Goal: Task Accomplishment & Management: Use online tool/utility

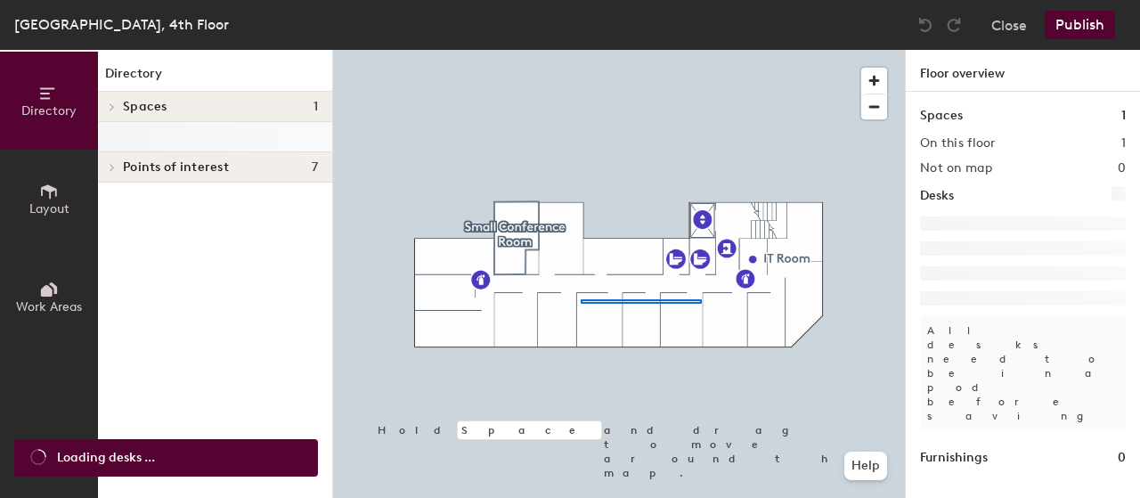
click at [565, 50] on div at bounding box center [619, 50] width 572 height 0
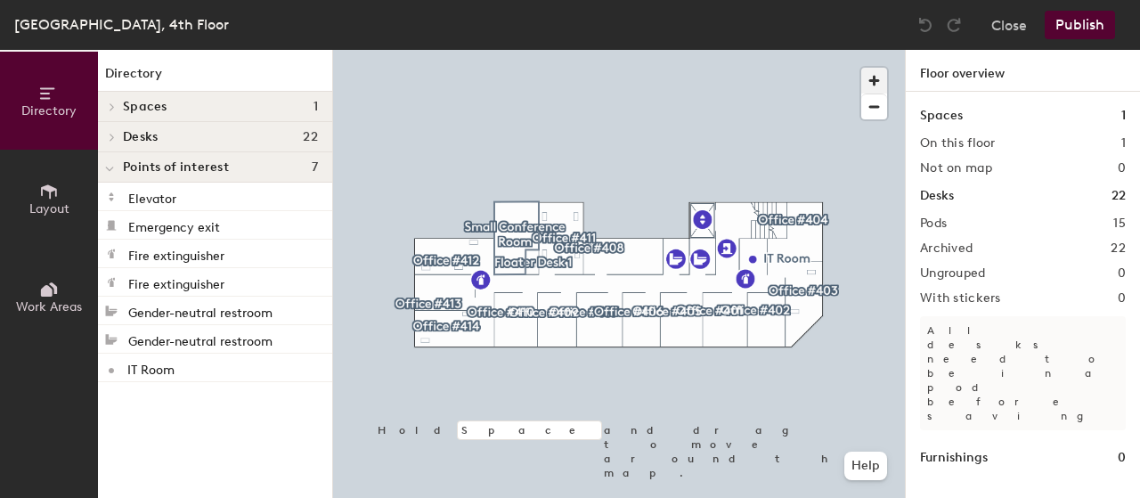
click at [873, 74] on span "button" at bounding box center [874, 81] width 26 height 26
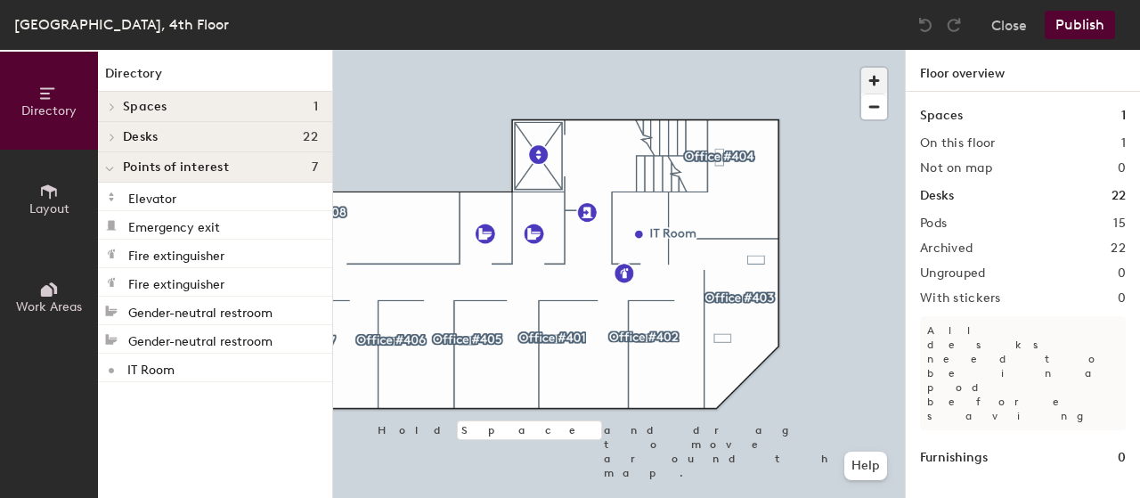
click at [872, 71] on span "button" at bounding box center [874, 81] width 26 height 26
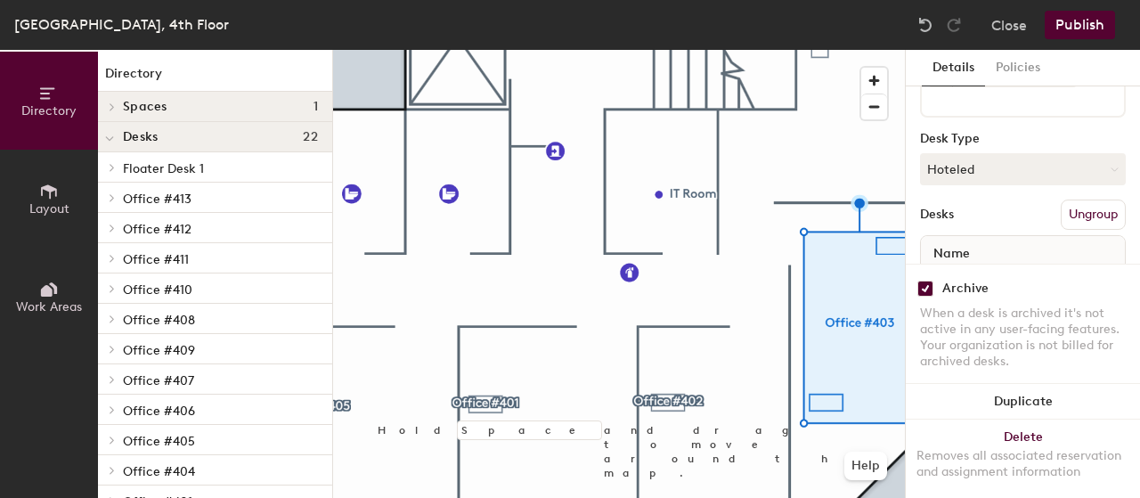
scroll to position [227, 0]
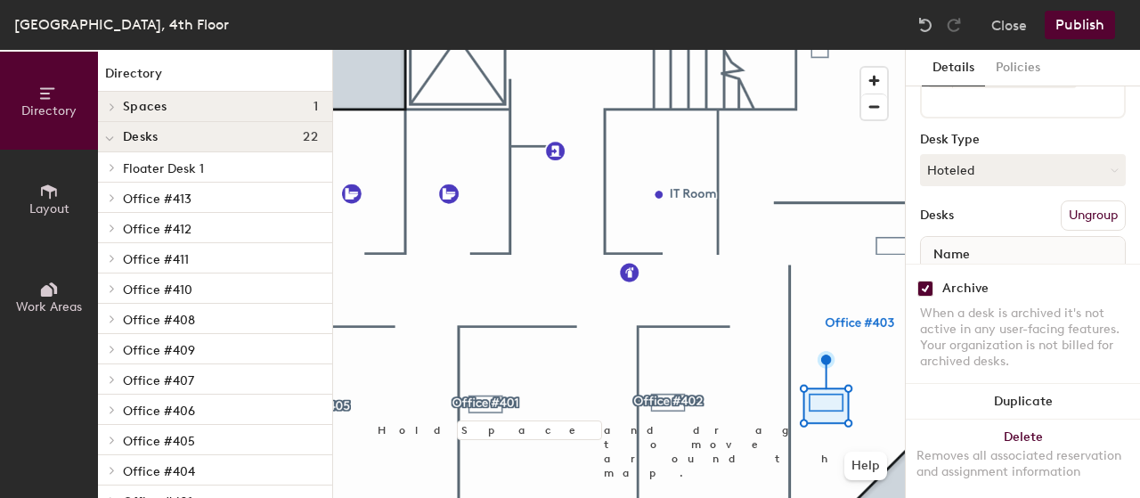
click at [923, 281] on input "checkbox" at bounding box center [925, 289] width 16 height 16
checkbox input "false"
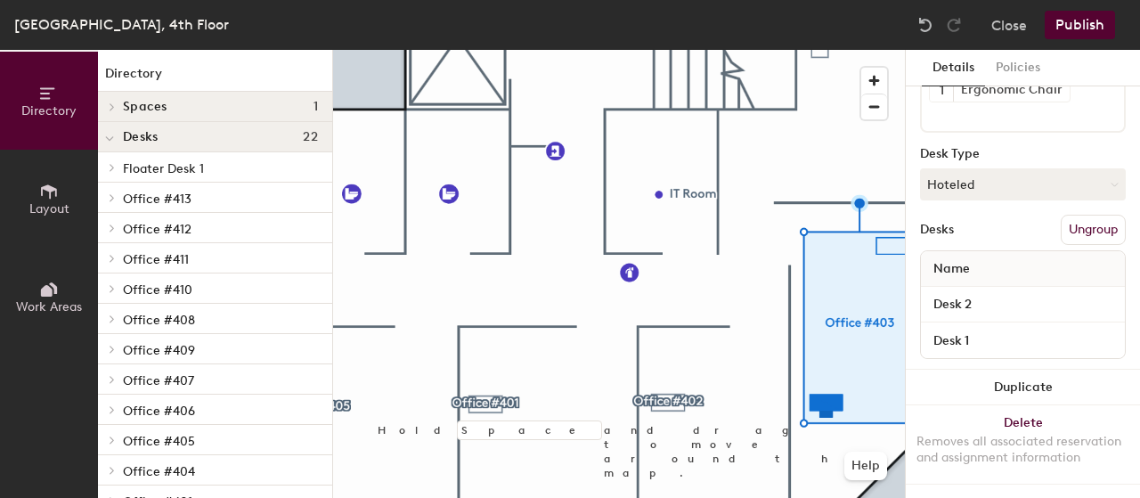
scroll to position [200, 0]
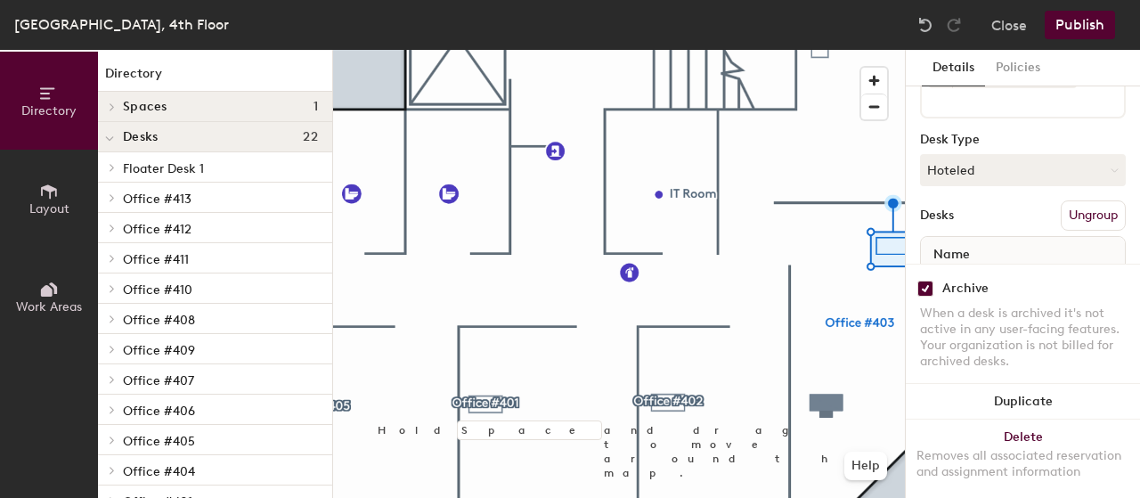
click at [924, 281] on input "checkbox" at bounding box center [925, 289] width 16 height 16
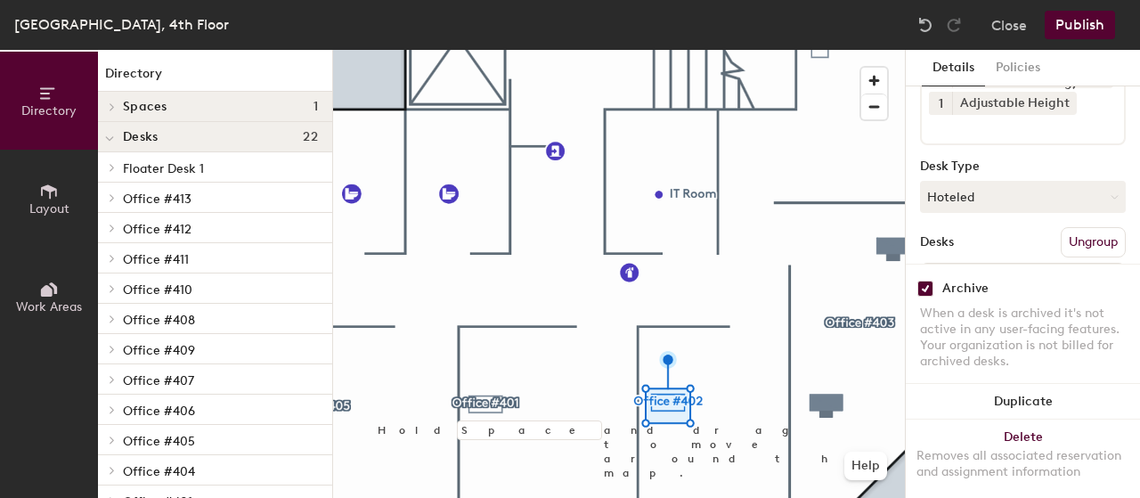
click at [923, 281] on input "checkbox" at bounding box center [925, 289] width 16 height 16
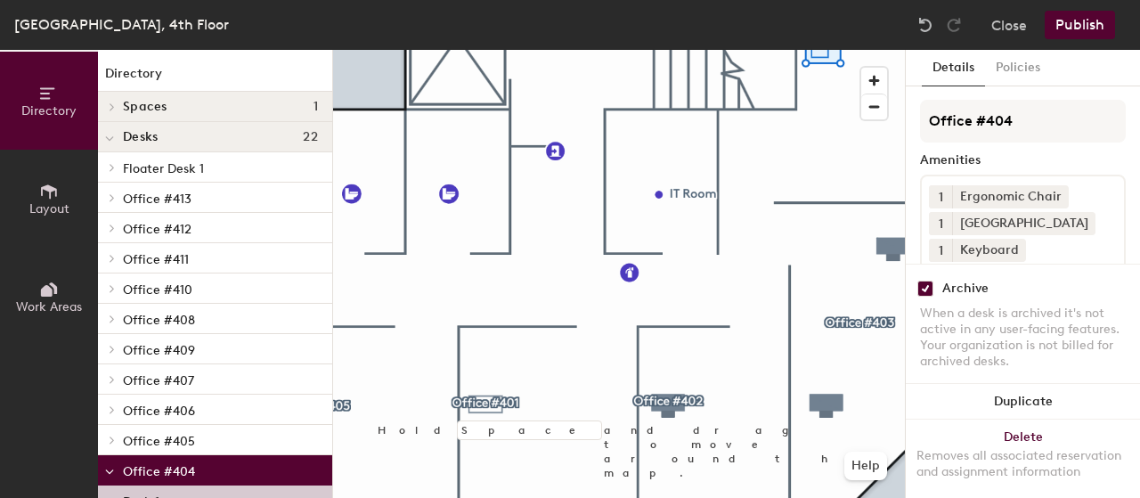
click at [927, 281] on input "checkbox" at bounding box center [925, 289] width 16 height 16
checkbox input "true"
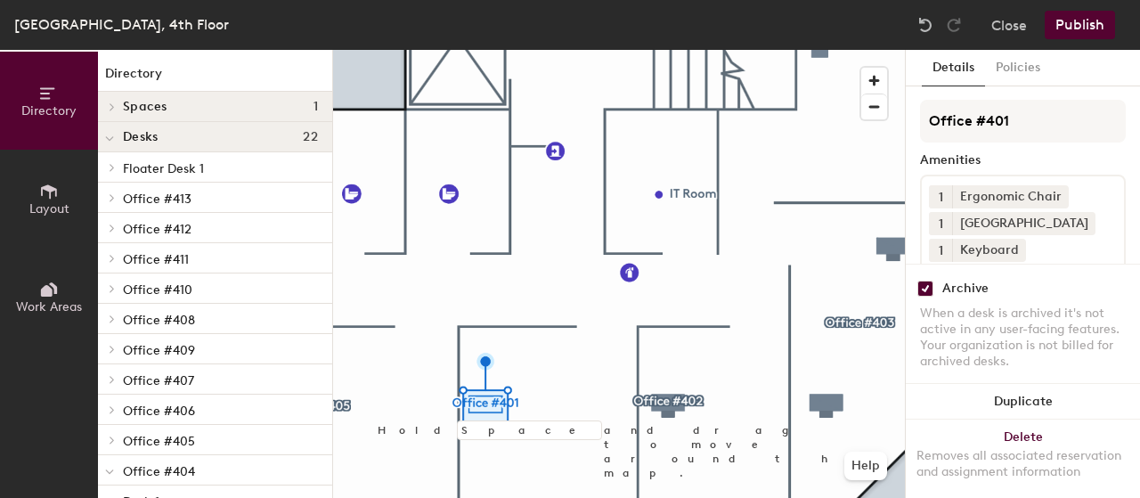
click at [1071, 28] on button "Publish" at bounding box center [1080, 25] width 70 height 28
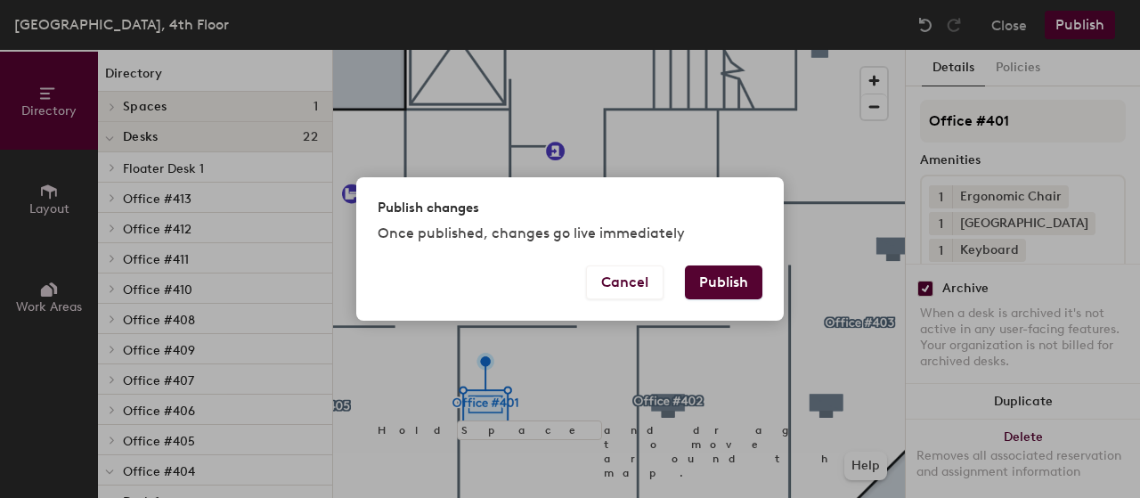
click at [724, 286] on button "Publish" at bounding box center [723, 282] width 77 height 34
